Goal: Obtain resource: Download file/media

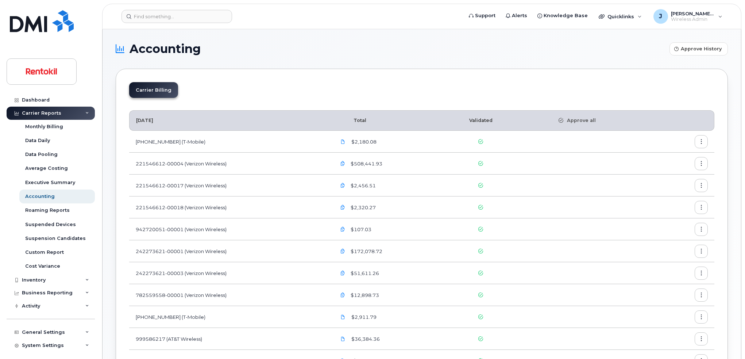
click at [703, 185] on icon "button" at bounding box center [701, 185] width 5 height 5
click at [663, 217] on span "Download" at bounding box center [668, 215] width 28 height 7
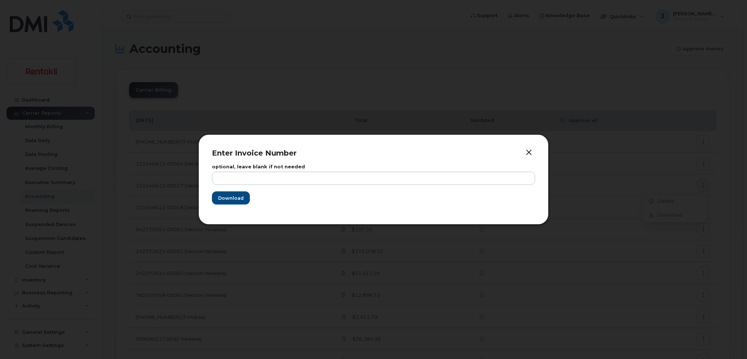
click at [529, 150] on button "button" at bounding box center [528, 152] width 11 height 10
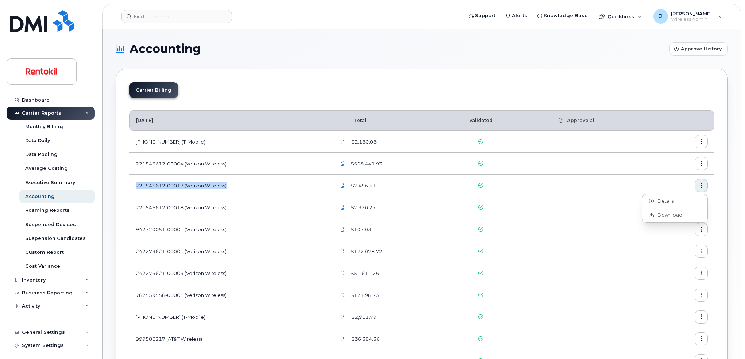
drag, startPoint x: 235, startPoint y: 186, endPoint x: 131, endPoint y: 191, distance: 103.7
click at [131, 191] on td "221546612-00017 (Verizon Wireless)" at bounding box center [229, 185] width 200 height 22
copy td "221546612-00017 (Verizon Wireless)"
click at [703, 185] on icon "button" at bounding box center [701, 185] width 5 height 5
click at [661, 212] on span "Download" at bounding box center [668, 215] width 28 height 7
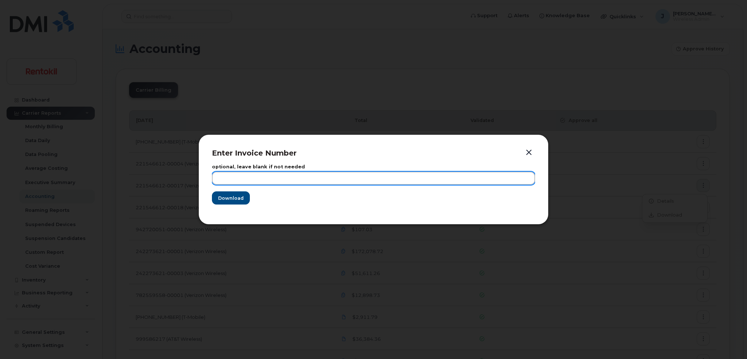
click at [240, 177] on input "text" at bounding box center [373, 177] width 323 height 13
paste input "221546612-00017 (Verizon Wireless)"
type input "221546612-00017 (Verizon Wireless)"
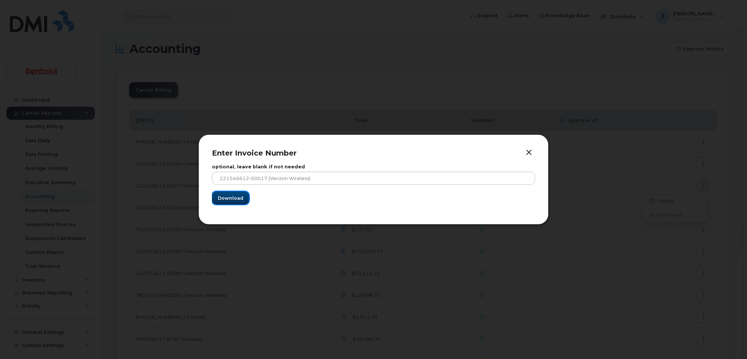
click at [237, 199] on span "Download" at bounding box center [231, 197] width 26 height 7
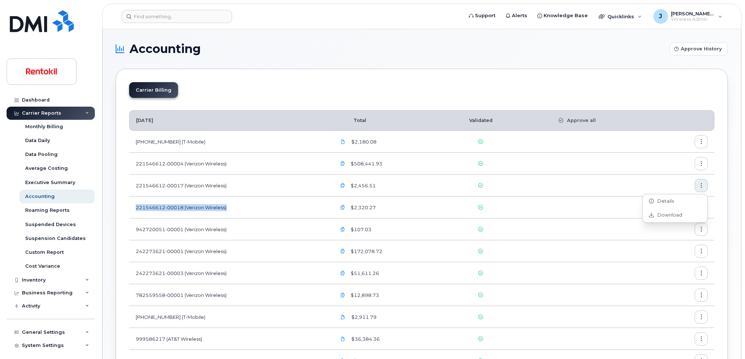
drag, startPoint x: 231, startPoint y: 207, endPoint x: 135, endPoint y: 210, distance: 96.3
click at [135, 210] on td "221546612-00018 (Verizon Wireless)" at bounding box center [229, 207] width 200 height 22
copy td "221546612-00018 (Verizon Wireless)"
click at [702, 206] on icon "button" at bounding box center [701, 207] width 5 height 5
click at [668, 238] on span "Download" at bounding box center [668, 236] width 28 height 7
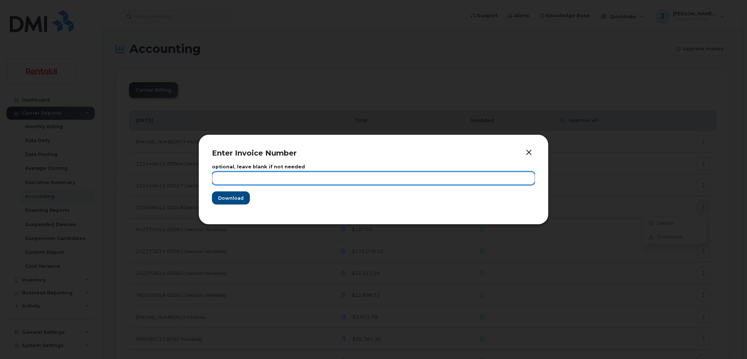
click at [410, 182] on input "text" at bounding box center [373, 177] width 323 height 13
paste input "221546612-00018 (Verizon Wireless)"
type input "221546612-00018 (Verizon Wireless)"
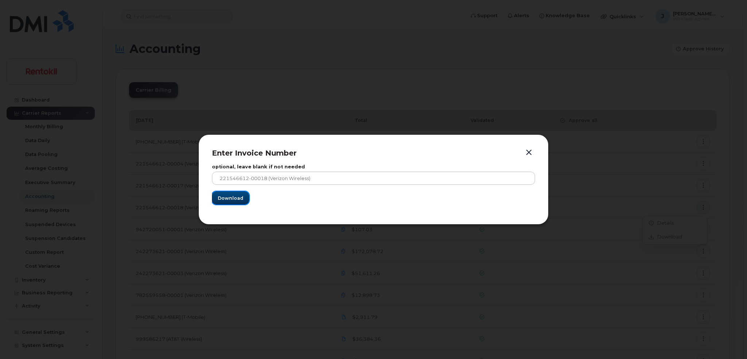
click at [243, 199] on button "Download" at bounding box center [230, 197] width 37 height 13
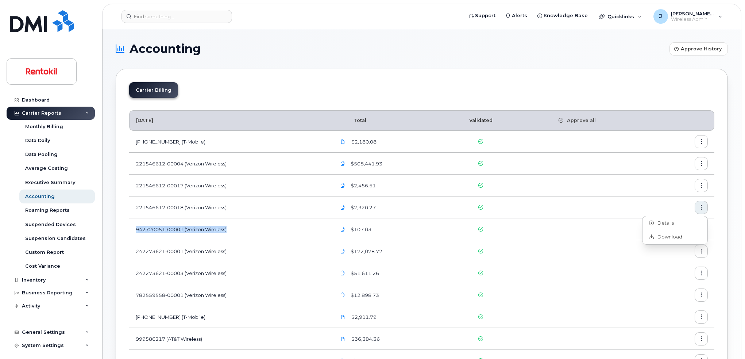
copy td "942720051-00001 (Verizon Wireless)"
drag, startPoint x: 233, startPoint y: 228, endPoint x: 134, endPoint y: 230, distance: 98.5
click at [134, 230] on td "942720051-00001 (Verizon Wireless)" at bounding box center [229, 229] width 200 height 22
click at [704, 229] on button "button" at bounding box center [700, 228] width 13 height 13
click at [666, 257] on span "Download" at bounding box center [668, 258] width 28 height 7
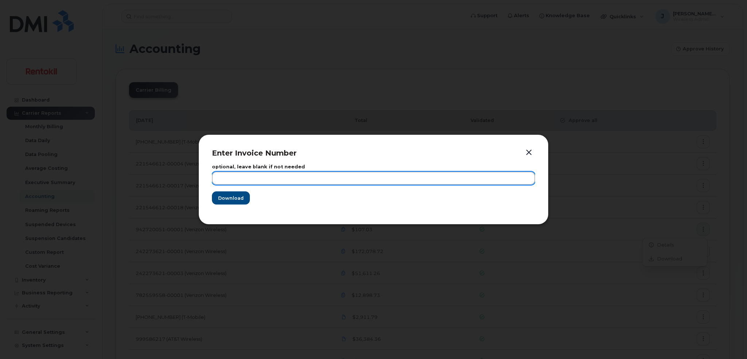
click at [333, 176] on input "text" at bounding box center [373, 177] width 323 height 13
paste input "942720051-00001 (Verizon Wireless)"
type input "942720051-00001 (Verizon Wireless)"
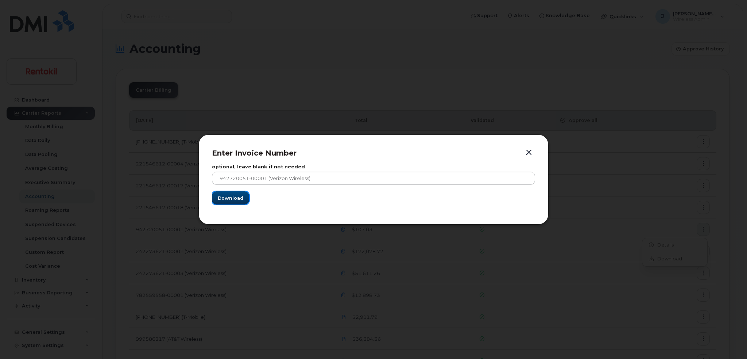
click at [236, 201] on button "Download" at bounding box center [230, 197] width 37 height 13
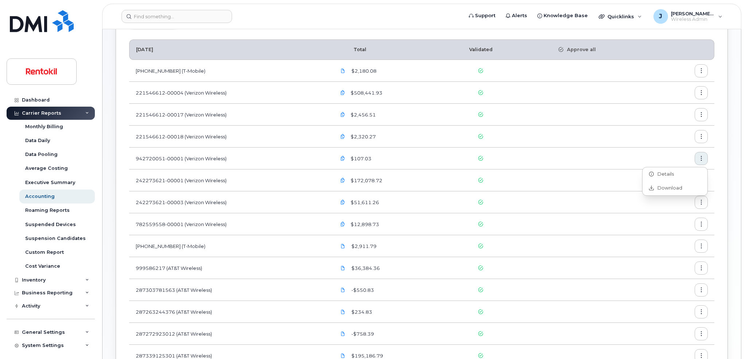
scroll to position [73, 0]
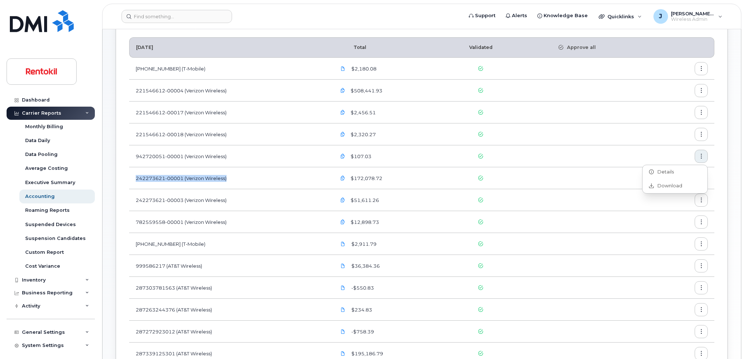
copy td "242273621-00001 (Verizon Wireless)"
drag, startPoint x: 253, startPoint y: 177, endPoint x: 136, endPoint y: 178, distance: 117.1
click at [136, 178] on td "242273621-00001 (Verizon Wireless)" at bounding box center [229, 178] width 200 height 22
click at [700, 177] on icon "button" at bounding box center [701, 178] width 5 height 5
click at [665, 206] on span "Download" at bounding box center [668, 207] width 28 height 7
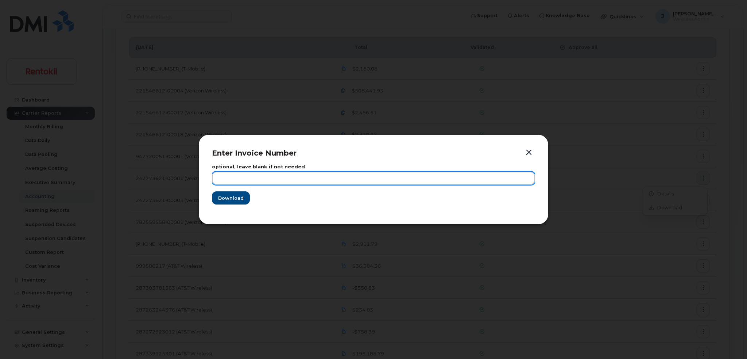
click at [260, 173] on input "text" at bounding box center [373, 177] width 323 height 13
paste input "242273621-00001 (Verizon Wireless)"
type input "242273621-00001 (Verizon Wireless)"
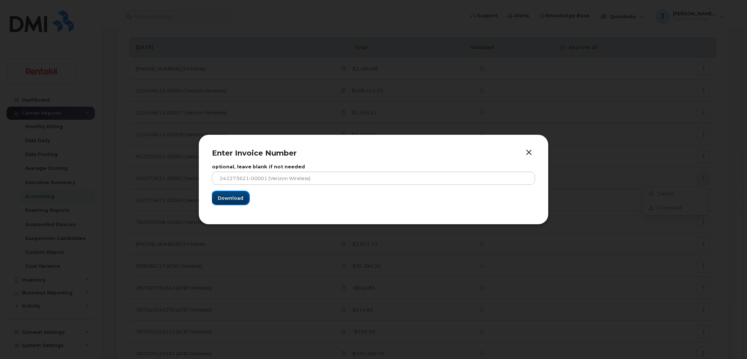
click at [235, 198] on span "Download" at bounding box center [231, 197] width 26 height 7
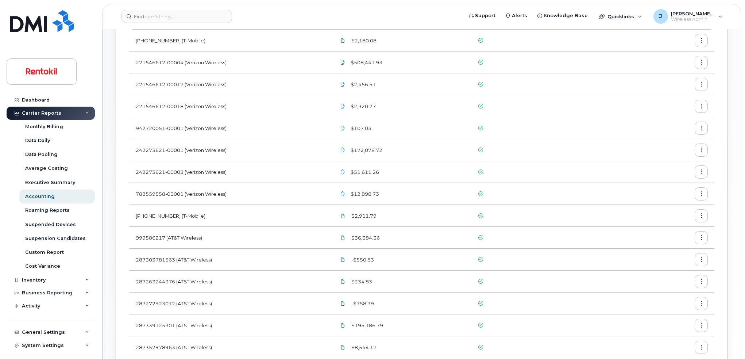
scroll to position [109, 0]
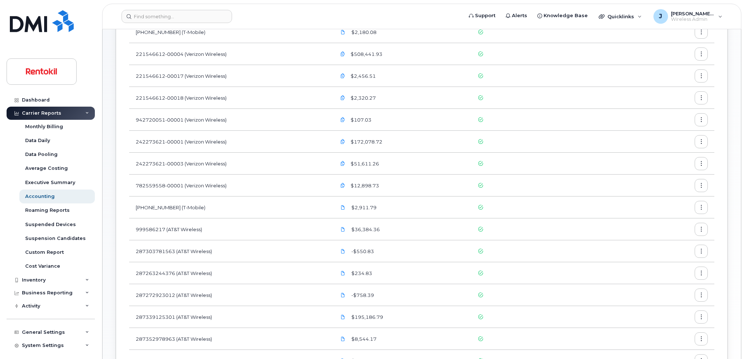
click at [248, 142] on td "242273621-00001 (Verizon Wireless)" at bounding box center [229, 142] width 200 height 22
click at [319, 163] on td "242273621-00003 (Verizon Wireless)" at bounding box center [229, 163] width 200 height 22
drag, startPoint x: 244, startPoint y: 164, endPoint x: 136, endPoint y: 166, distance: 107.6
click at [136, 166] on td "242273621-00003 (Verizon Wireless)" at bounding box center [229, 163] width 200 height 22
copy td "242273621-00003 (Verizon Wireless)"
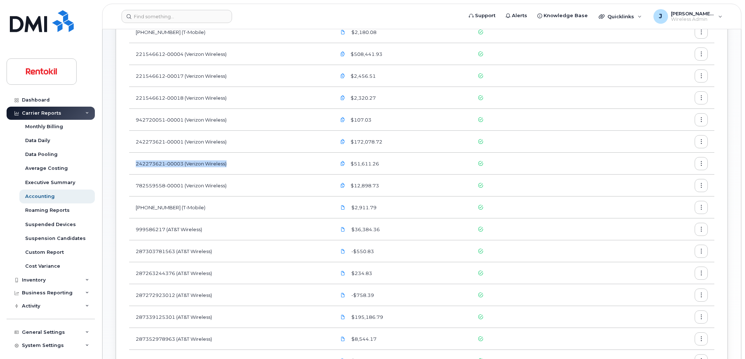
click at [700, 162] on icon "button" at bounding box center [701, 163] width 5 height 5
click at [671, 195] on span "Download" at bounding box center [668, 193] width 28 height 7
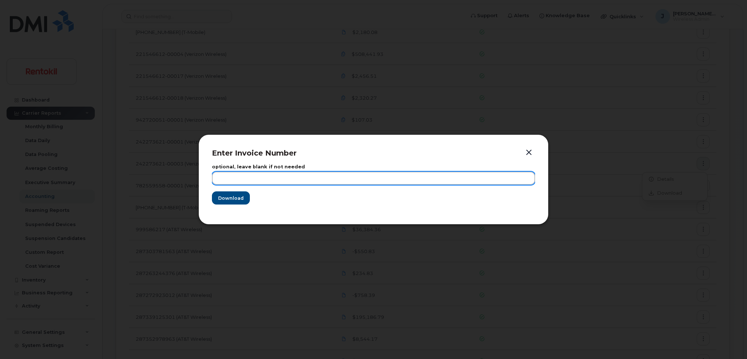
click at [345, 181] on input "text" at bounding box center [373, 177] width 323 height 13
paste input "242273621-00003 (Verizon Wireless)"
type input "242273621-00003 (Verizon Wireless)"
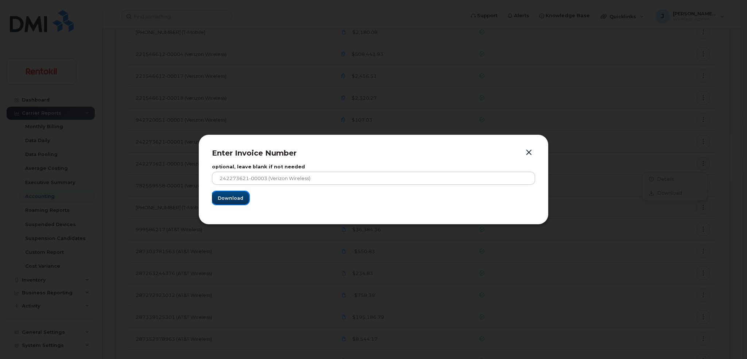
click at [241, 201] on button "Download" at bounding box center [230, 197] width 37 height 13
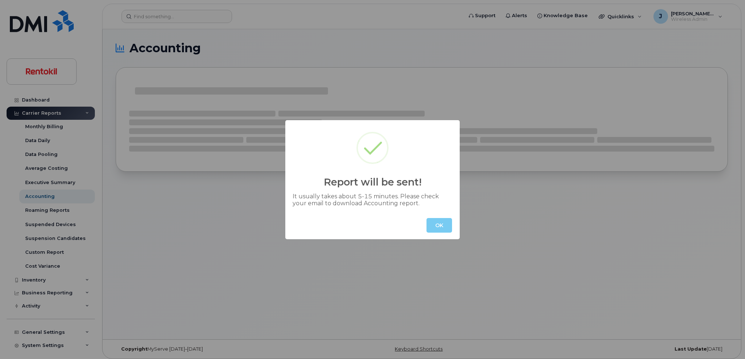
click at [438, 228] on button "OK" at bounding box center [439, 225] width 26 height 15
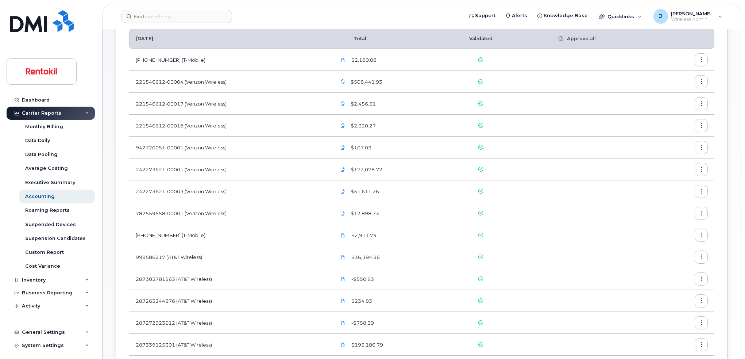
scroll to position [146, 0]
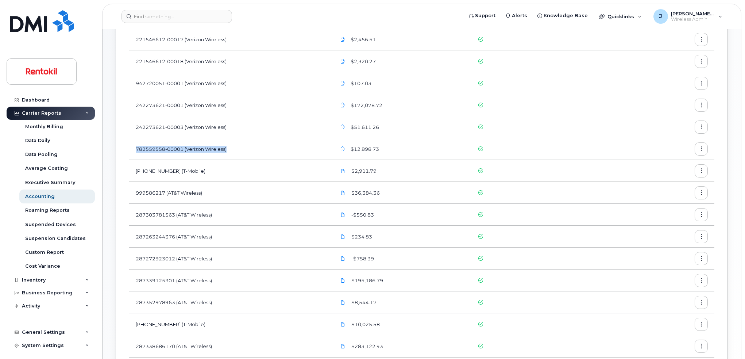
drag, startPoint x: 231, startPoint y: 148, endPoint x: 136, endPoint y: 151, distance: 94.9
click at [136, 151] on td "782559558-00001 (Verizon Wireless)" at bounding box center [229, 149] width 200 height 22
copy td "782559558-00001 (Verizon Wireless)"
click at [699, 149] on icon "button" at bounding box center [701, 149] width 5 height 5
click at [675, 179] on span "Download" at bounding box center [668, 178] width 28 height 7
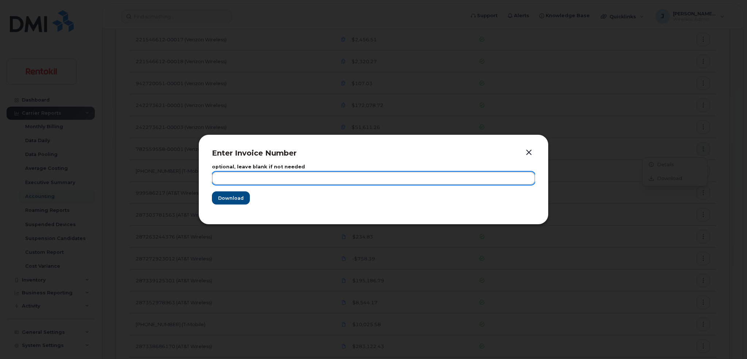
click at [324, 179] on input "text" at bounding box center [373, 177] width 323 height 13
paste input "782559558-00001 (Verizon Wireless)"
type input "782559558-00001 (Verizon Wireless)"
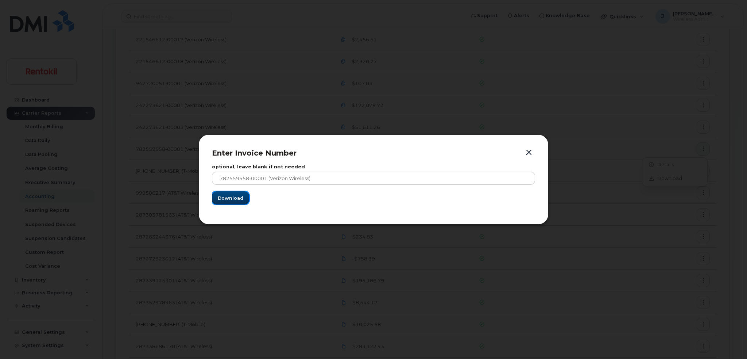
click at [236, 198] on span "Download" at bounding box center [231, 197] width 26 height 7
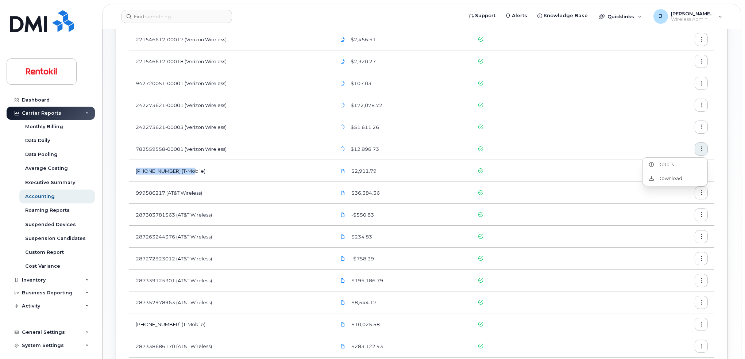
drag, startPoint x: 192, startPoint y: 170, endPoint x: 136, endPoint y: 173, distance: 55.8
click at [136, 173] on td "[PHONE_NUMBER] (T-Mobile)" at bounding box center [229, 171] width 200 height 22
copy td "[PHONE_NUMBER] (T-Mobile)"
click at [705, 171] on button "button" at bounding box center [700, 170] width 13 height 13
click at [665, 198] on span "Download" at bounding box center [668, 200] width 28 height 7
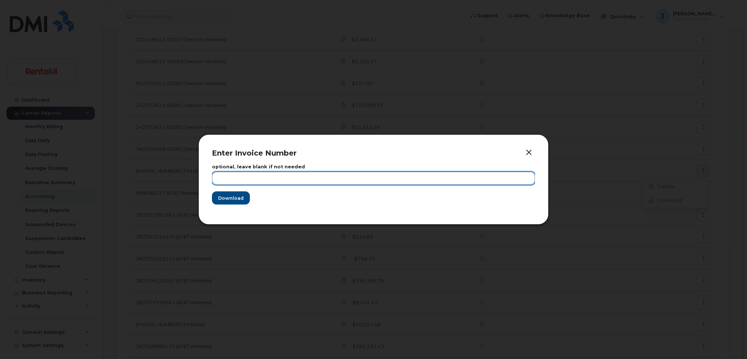
click at [360, 180] on input "text" at bounding box center [373, 177] width 323 height 13
paste input "[PHONE_NUMBER] (T-Mobile)"
type input "[PHONE_NUMBER] (T-Mobile)"
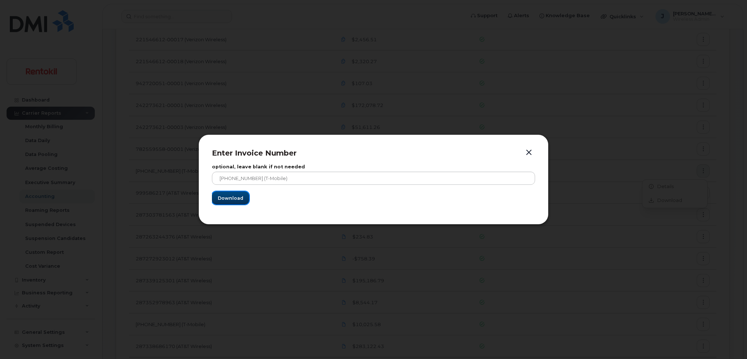
click at [227, 199] on span "Download" at bounding box center [231, 197] width 26 height 7
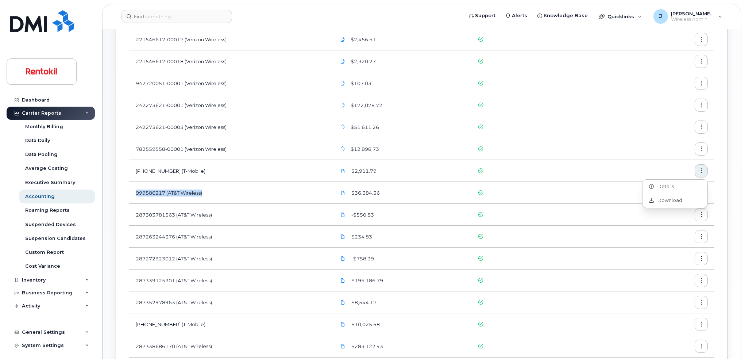
drag, startPoint x: 205, startPoint y: 193, endPoint x: 135, endPoint y: 195, distance: 69.7
click at [135, 195] on td "999586217 (AT&T Wireless)" at bounding box center [229, 193] width 200 height 22
copy td "999586217 (AT&T Wireless)"
click at [697, 188] on button "button" at bounding box center [700, 192] width 13 height 13
click at [675, 221] on span "Download" at bounding box center [668, 222] width 28 height 7
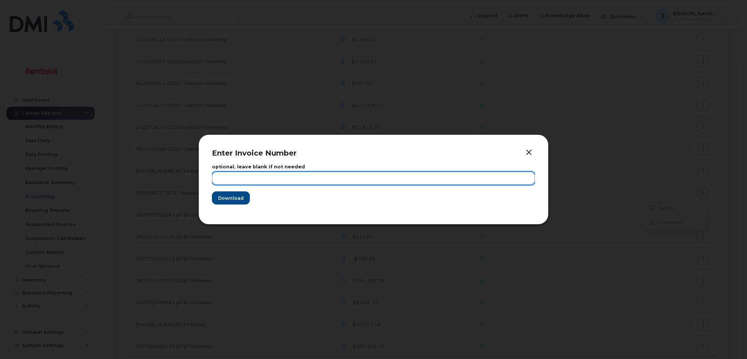
click at [340, 175] on input "text" at bounding box center [373, 177] width 323 height 13
paste input "999586217 (AT&T Wireless)"
type input "999586217 (AT&T Wireless)"
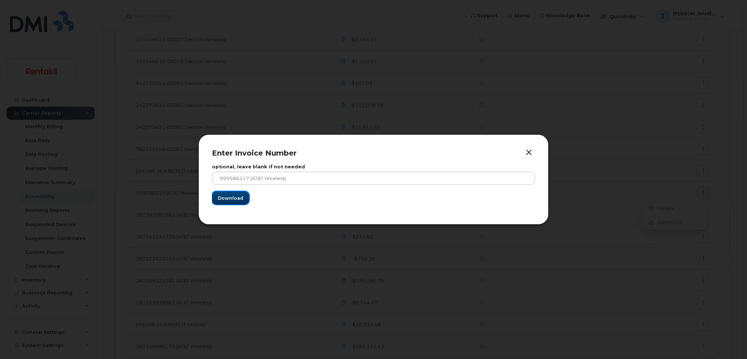
click at [238, 199] on span "Download" at bounding box center [231, 197] width 26 height 7
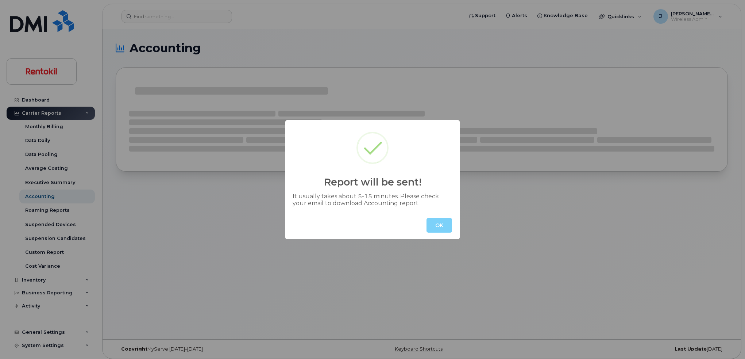
click at [434, 222] on button "OK" at bounding box center [439, 225] width 26 height 15
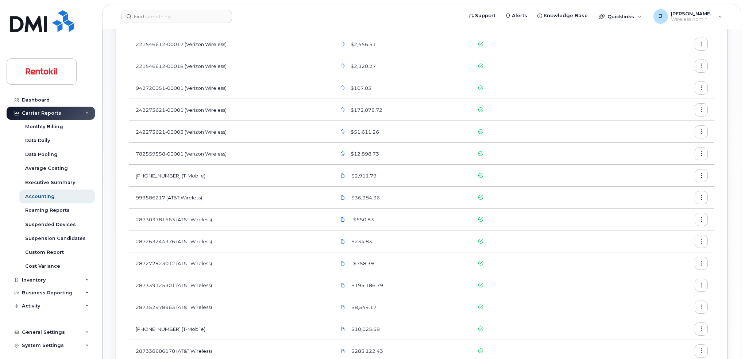
scroll to position [150, 0]
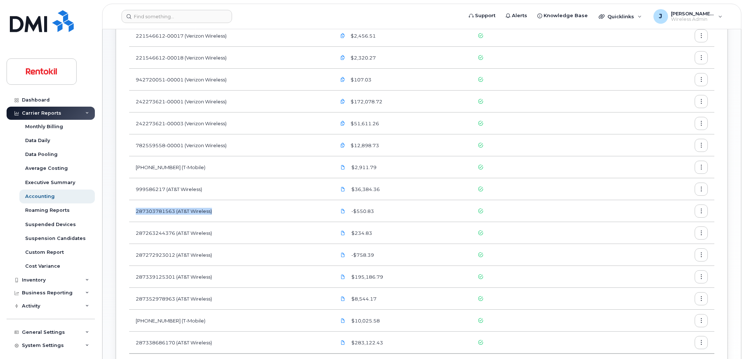
drag, startPoint x: 217, startPoint y: 210, endPoint x: 136, endPoint y: 215, distance: 81.8
click at [136, 215] on td "287303781563 (AT&T Wireless)" at bounding box center [229, 211] width 200 height 22
copy td "287303781563 (AT&T Wireless)"
click at [703, 211] on icon "button" at bounding box center [701, 211] width 5 height 5
click at [671, 240] on span "Download" at bounding box center [668, 240] width 28 height 7
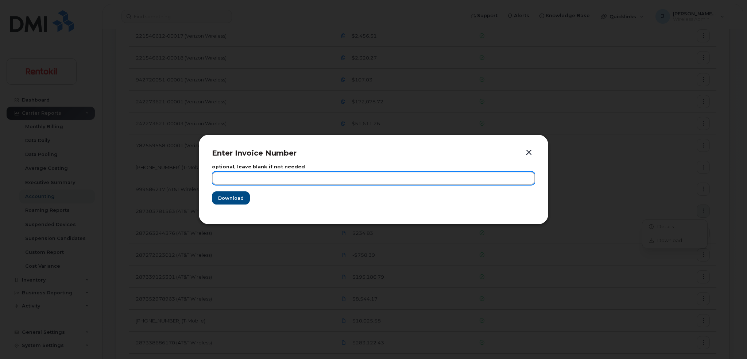
click at [365, 181] on input "text" at bounding box center [373, 177] width 323 height 13
paste input "287303781563 (AT&T Wireless)"
type input "287303781563 (AT&T Wireless)"
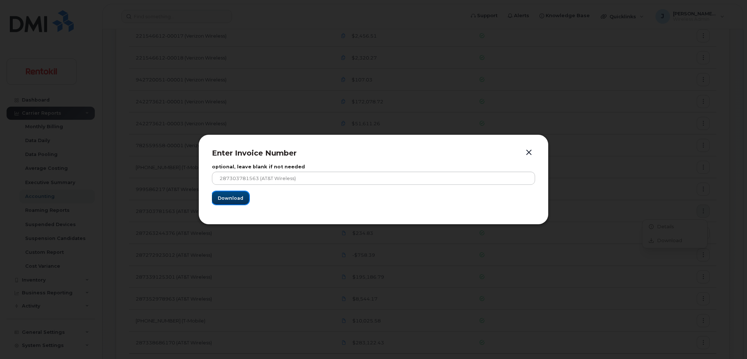
click at [238, 198] on span "Download" at bounding box center [231, 197] width 26 height 7
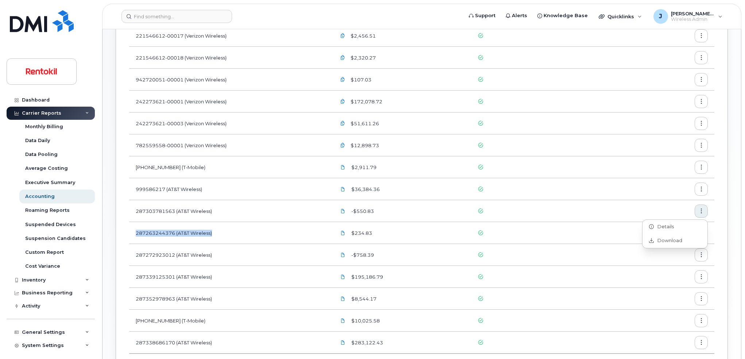
drag, startPoint x: 224, startPoint y: 231, endPoint x: 135, endPoint y: 235, distance: 89.5
click at [135, 235] on td "287263244376 (AT&T Wireless)" at bounding box center [229, 233] width 200 height 22
copy td "287263244376 (AT&T Wireless)"
click at [704, 231] on button "button" at bounding box center [700, 232] width 13 height 13
click at [673, 263] on span "Download" at bounding box center [668, 262] width 28 height 7
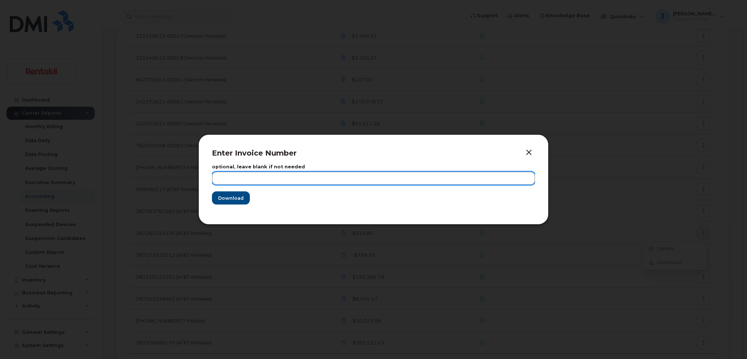
click at [332, 175] on input "text" at bounding box center [373, 177] width 323 height 13
paste input "287263244376 (AT&T Wireless)"
type input "287263244376 (AT&T Wireless)"
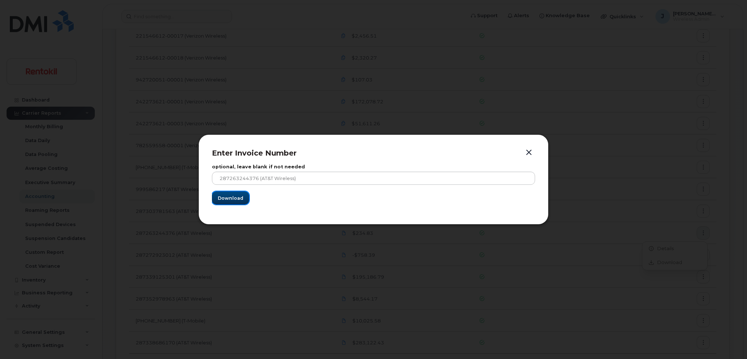
click at [237, 199] on span "Download" at bounding box center [231, 197] width 26 height 7
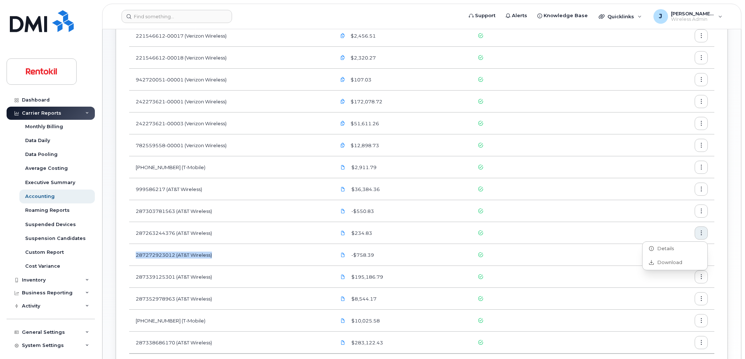
copy td "287272923012 (AT&T Wireless)"
drag, startPoint x: 211, startPoint y: 253, endPoint x: 139, endPoint y: 253, distance: 71.5
click at [136, 254] on td "287272923012 (AT&T Wireless)" at bounding box center [229, 255] width 200 height 22
click at [704, 255] on button "button" at bounding box center [700, 254] width 13 height 13
click at [668, 285] on span "Download" at bounding box center [668, 284] width 28 height 7
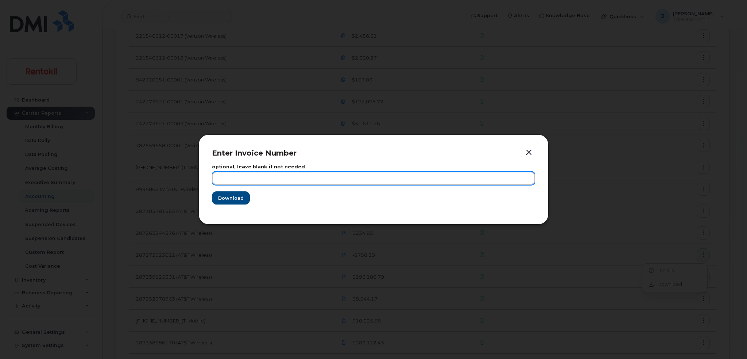
click at [349, 181] on input "text" at bounding box center [373, 177] width 323 height 13
paste input "287272923012 (AT&T Wireless)"
type input "287272923012 (AT&T Wireless)"
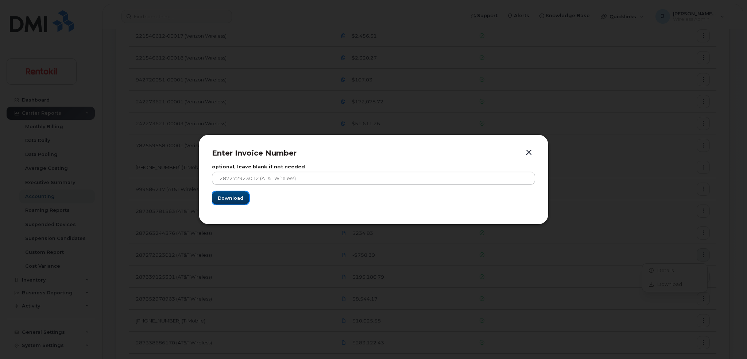
click at [229, 199] on span "Download" at bounding box center [231, 197] width 26 height 7
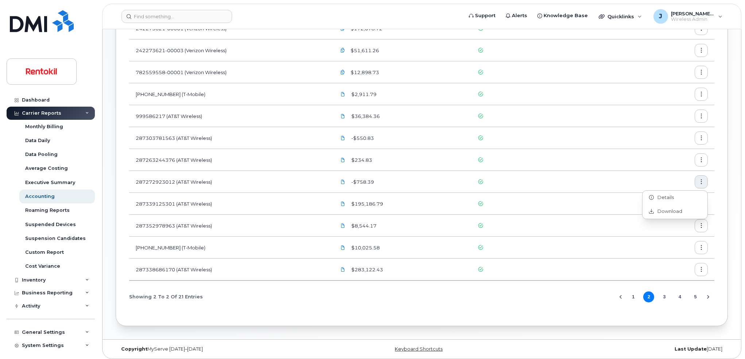
scroll to position [226, 0]
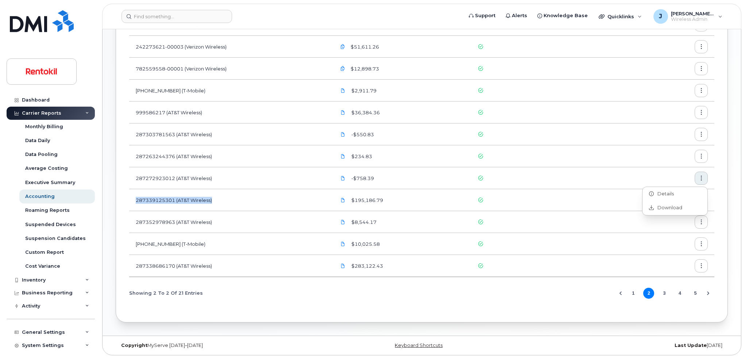
drag, startPoint x: 224, startPoint y: 199, endPoint x: 135, endPoint y: 202, distance: 89.8
click at [135, 202] on td "287339125301 (AT&T Wireless)" at bounding box center [229, 200] width 200 height 22
copy td "287339125301 (AT&T Wireless)"
click at [705, 198] on button "button" at bounding box center [700, 199] width 13 height 13
click at [668, 230] on span "Download" at bounding box center [668, 229] width 28 height 7
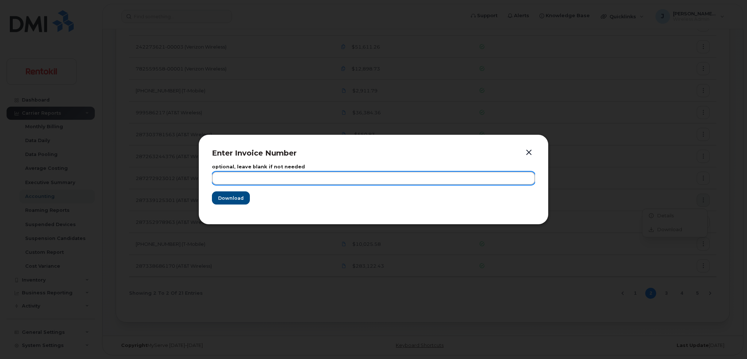
drag, startPoint x: 368, startPoint y: 179, endPoint x: 354, endPoint y: 179, distance: 13.9
click at [367, 179] on input "text" at bounding box center [373, 177] width 323 height 13
paste input "287339125301 (AT&T Wireless)"
type input "287339125301 (AT&T Wireless)"
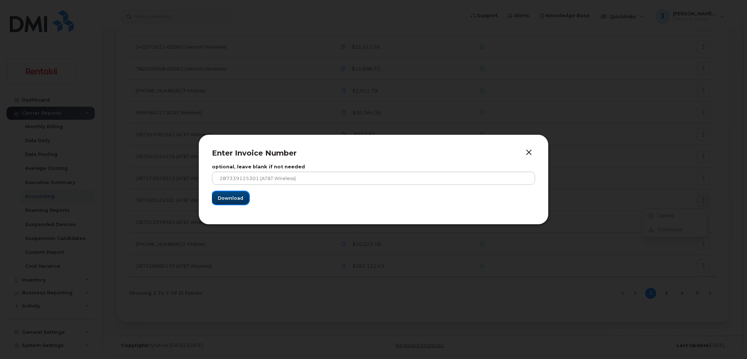
click at [230, 197] on span "Download" at bounding box center [231, 197] width 26 height 7
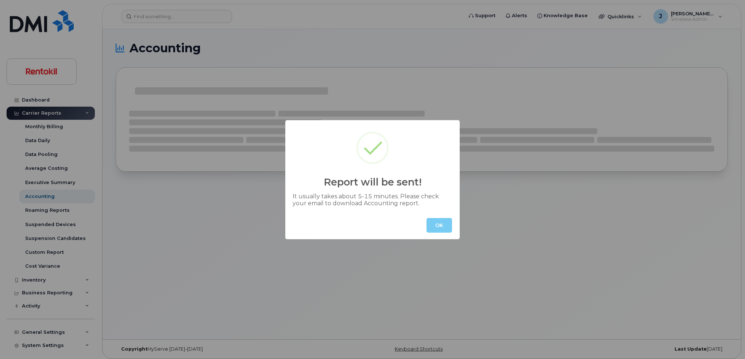
click at [442, 226] on button "OK" at bounding box center [439, 225] width 26 height 15
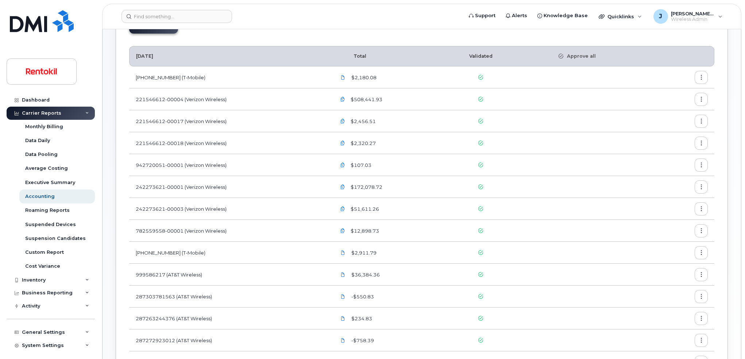
scroll to position [226, 0]
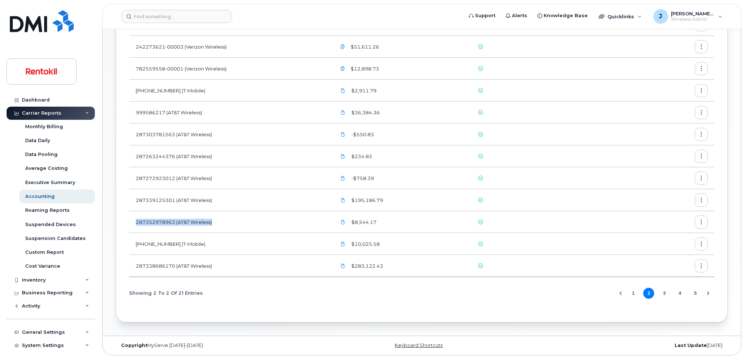
drag, startPoint x: 224, startPoint y: 221, endPoint x: 136, endPoint y: 224, distance: 87.9
click at [136, 224] on td "287352978963 (AT&T Wireless)" at bounding box center [229, 222] width 200 height 22
copy td "287352978963 (AT&T Wireless)"
click at [698, 221] on button "button" at bounding box center [700, 221] width 13 height 13
click at [673, 248] on div "Download" at bounding box center [674, 251] width 65 height 14
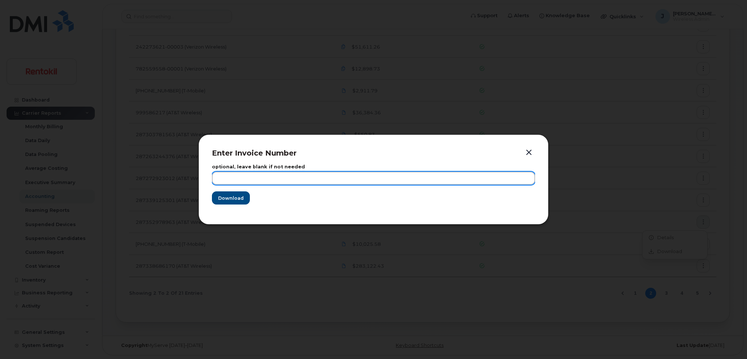
click at [365, 179] on input "text" at bounding box center [373, 177] width 323 height 13
paste input "287352978963 (AT&T Wireless)"
type input "287352978963 (AT&T Wireless)"
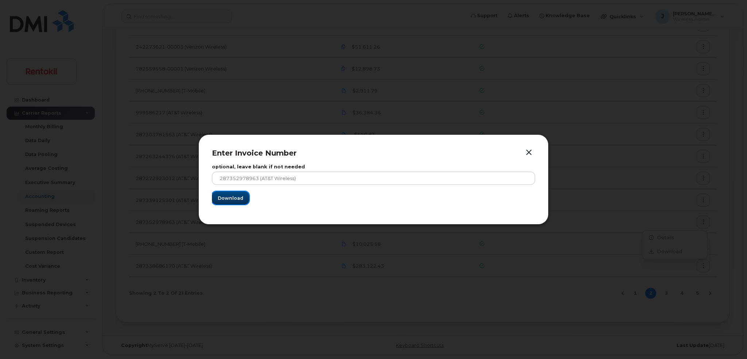
click at [225, 201] on span "Download" at bounding box center [231, 197] width 26 height 7
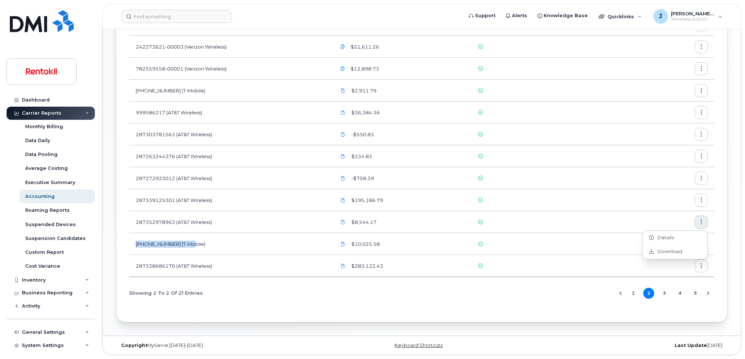
drag, startPoint x: 196, startPoint y: 244, endPoint x: 136, endPoint y: 247, distance: 59.9
click at [136, 247] on td "[PHONE_NUMBER] (T-Mobile)" at bounding box center [229, 244] width 200 height 22
copy td "[PHONE_NUMBER] (T-Mobile)"
click at [699, 242] on icon "button" at bounding box center [701, 243] width 5 height 5
click at [664, 274] on span "Download" at bounding box center [668, 273] width 28 height 7
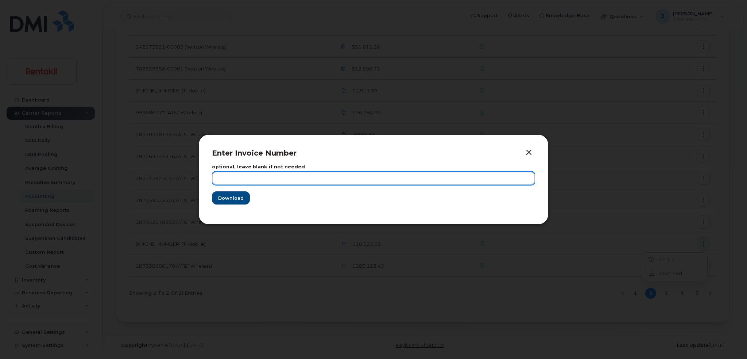
click at [381, 177] on input "text" at bounding box center [373, 177] width 323 height 13
paste input "[PHONE_NUMBER] (T-Mobile)"
type input "[PHONE_NUMBER] (T-Mobile)"
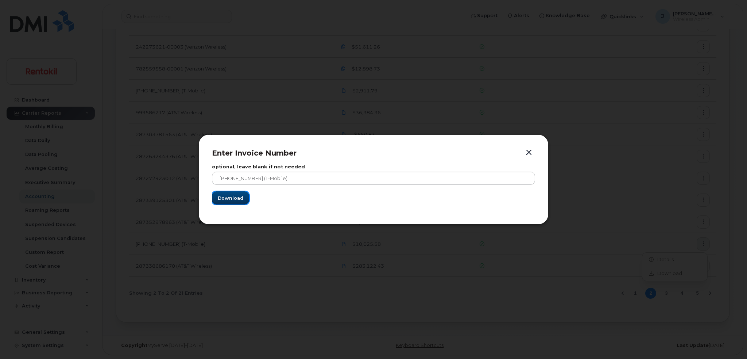
click at [224, 198] on span "Download" at bounding box center [231, 197] width 26 height 7
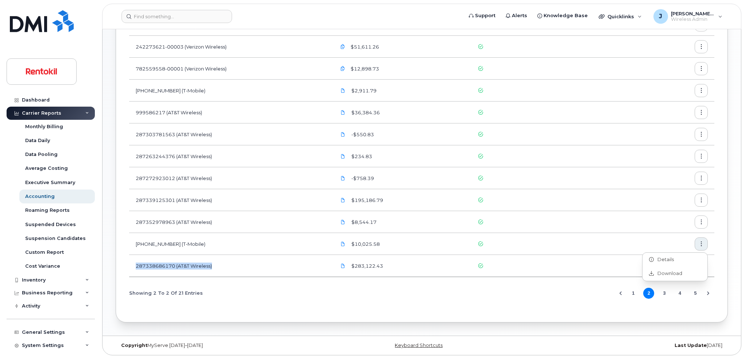
copy td "287338686170 (AT&T Wireless)"
drag, startPoint x: 219, startPoint y: 266, endPoint x: 136, endPoint y: 267, distance: 83.2
click at [136, 267] on td "287338686170 (AT&T Wireless)" at bounding box center [229, 266] width 200 height 22
click at [701, 261] on button "button" at bounding box center [700, 265] width 13 height 13
click at [665, 293] on span "Download" at bounding box center [668, 295] width 28 height 7
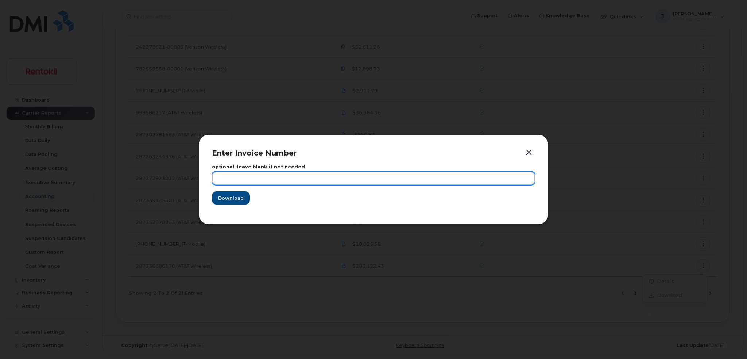
click at [334, 174] on input "text" at bounding box center [373, 177] width 323 height 13
paste input "287338686170 (AT&T Wireless)"
type input "287338686170 (AT&T Wireless)"
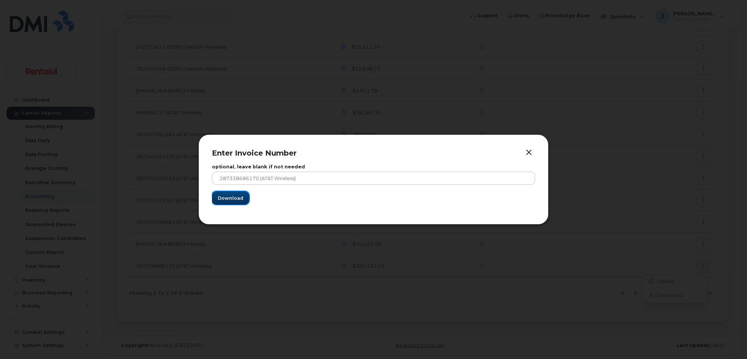
click at [234, 198] on span "Download" at bounding box center [231, 197] width 26 height 7
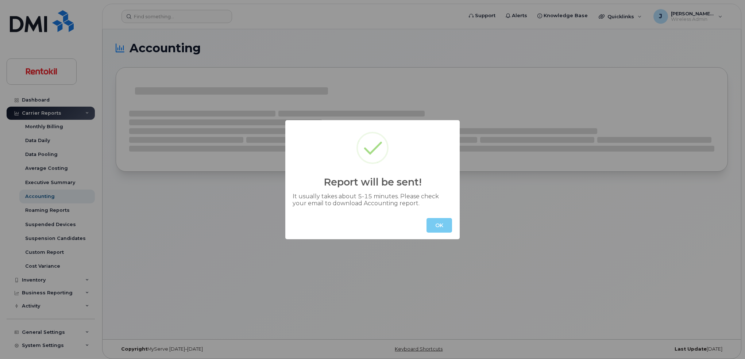
click at [444, 221] on button "OK" at bounding box center [439, 225] width 26 height 15
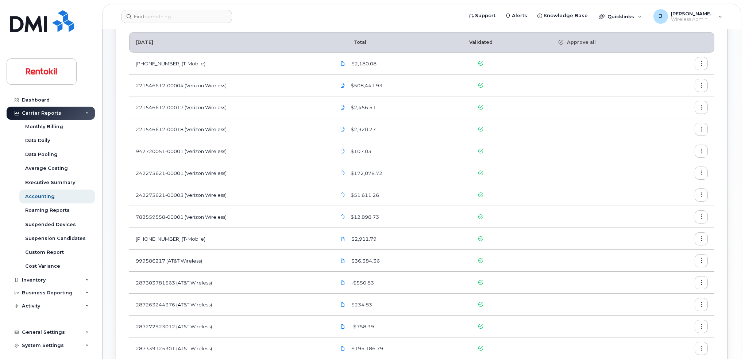
scroll to position [226, 0]
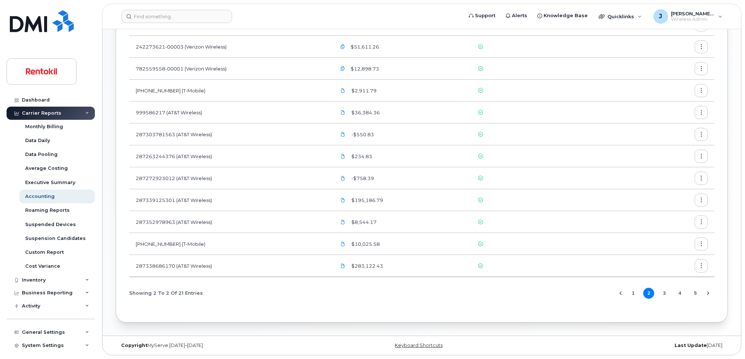
click at [666, 290] on button "3" at bounding box center [664, 292] width 11 height 11
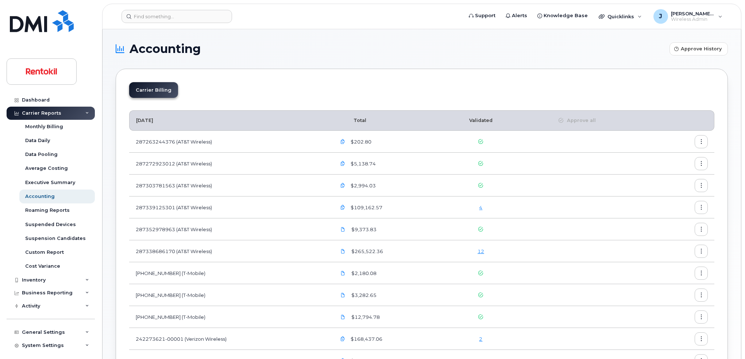
click at [273, 135] on td "287263244376 (AT&T Wireless)" at bounding box center [229, 142] width 200 height 22
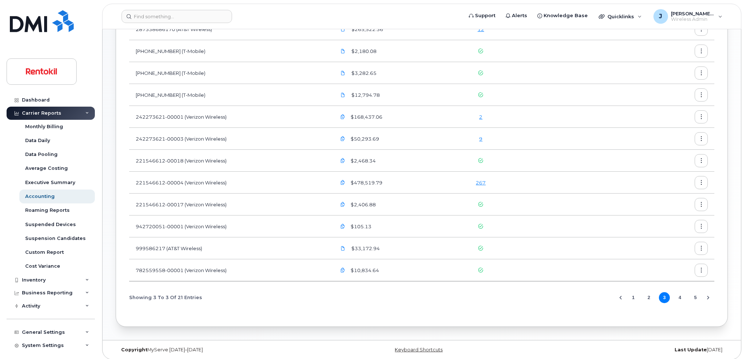
scroll to position [226, 0]
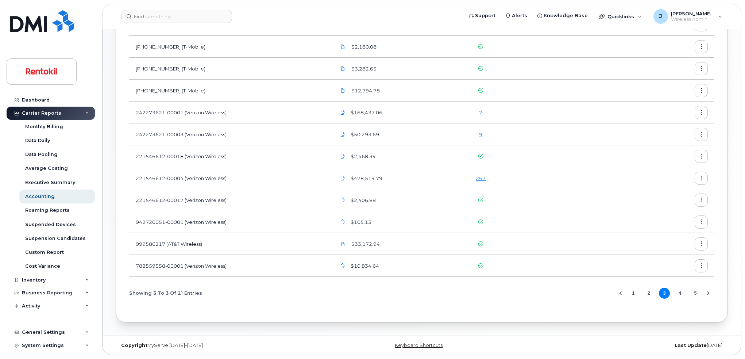
click at [648, 294] on button "2" at bounding box center [648, 292] width 11 height 11
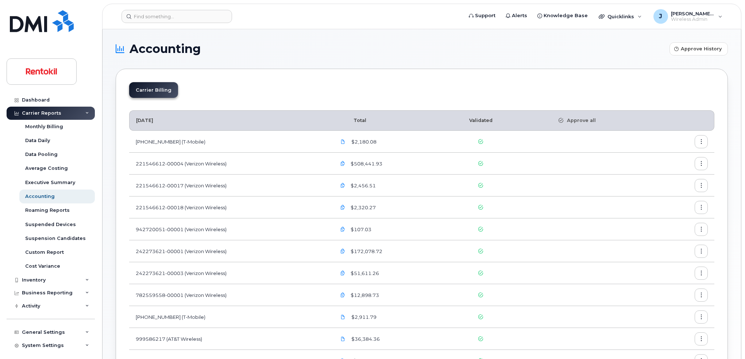
click at [201, 314] on td "[PHONE_NUMBER] (T-Mobile)" at bounding box center [229, 317] width 200 height 22
drag, startPoint x: 194, startPoint y: 317, endPoint x: 175, endPoint y: 316, distance: 19.7
click at [175, 316] on td "[PHONE_NUMBER] (T-Mobile)" at bounding box center [229, 317] width 200 height 22
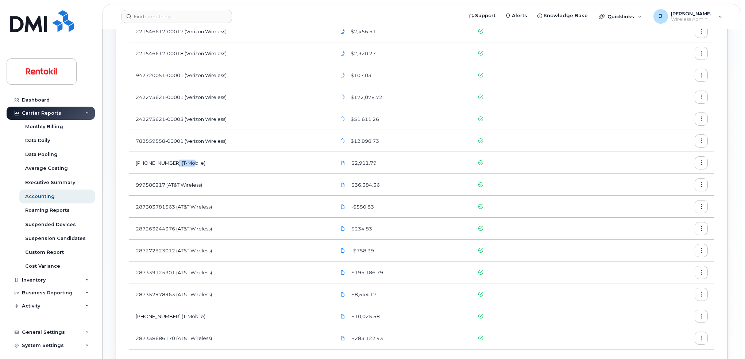
scroll to position [153, 0]
drag, startPoint x: 237, startPoint y: 118, endPoint x: 213, endPoint y: 121, distance: 24.3
click at [213, 122] on td "242273621-00003 (Verizon Wireless)" at bounding box center [229, 120] width 200 height 22
drag, startPoint x: 230, startPoint y: 34, endPoint x: 212, endPoint y: 34, distance: 18.6
click at [212, 34] on td "221546612-00017 (Verizon Wireless)" at bounding box center [229, 32] width 200 height 22
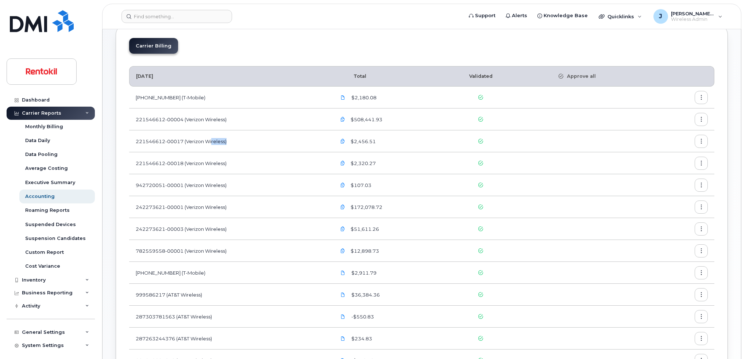
scroll to position [44, 0]
drag, startPoint x: 211, startPoint y: 341, endPoint x: 191, endPoint y: 341, distance: 19.7
click at [191, 341] on td "287263244376 (AT&T Wireless)" at bounding box center [229, 339] width 200 height 22
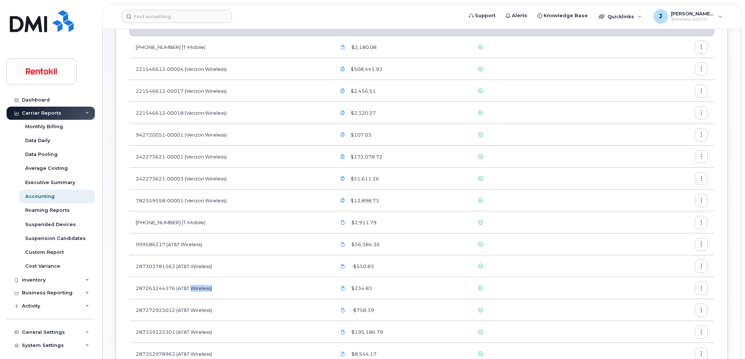
scroll to position [109, 0]
